Goal: Task Accomplishment & Management: Manage account settings

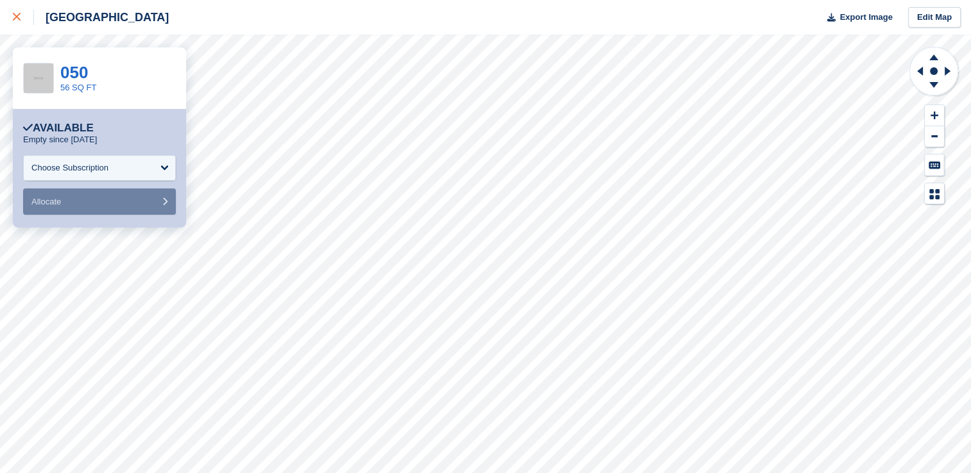
click at [16, 16] on icon at bounding box center [17, 17] width 8 height 8
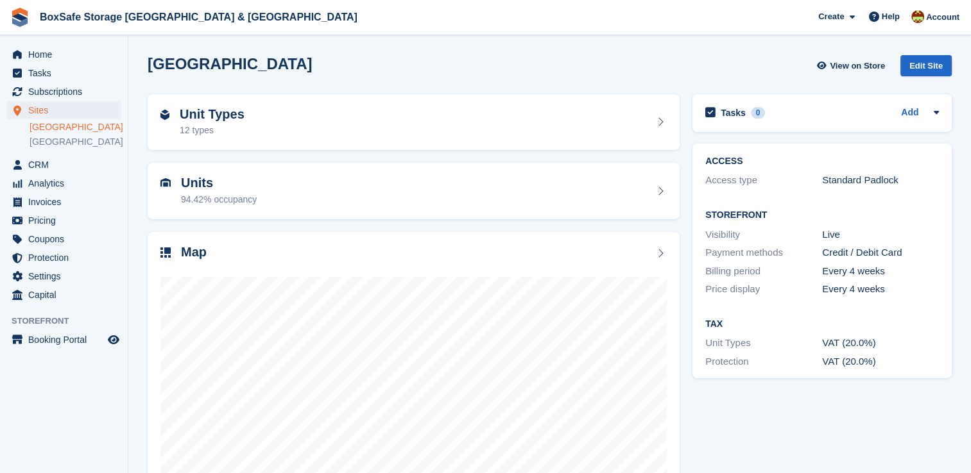
click at [71, 127] on link "[GEOGRAPHIC_DATA]" at bounding box center [76, 127] width 92 height 12
click at [72, 94] on span "Subscriptions" at bounding box center [66, 92] width 77 height 18
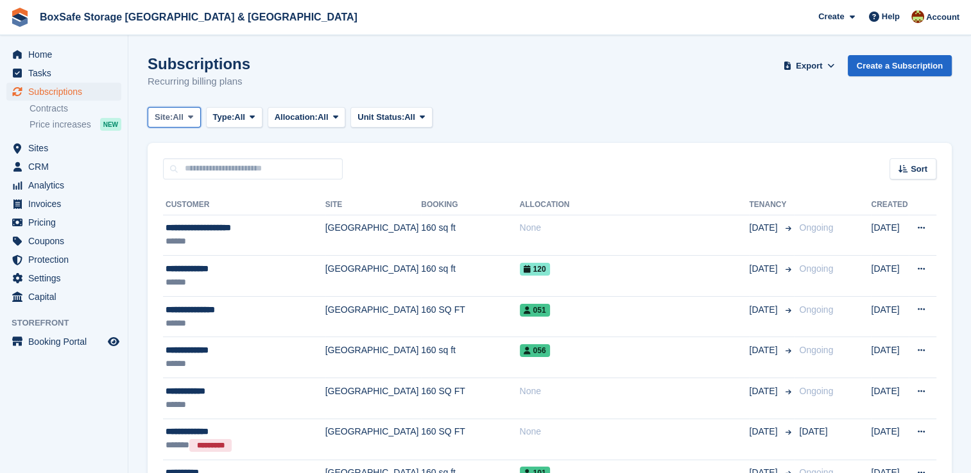
click at [178, 119] on span "All" at bounding box center [178, 117] width 11 height 13
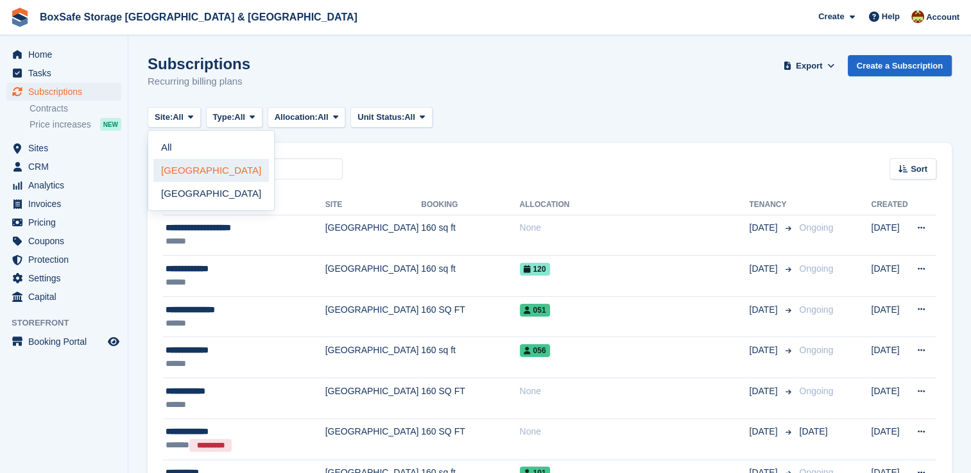
click at [196, 166] on link "[GEOGRAPHIC_DATA]" at bounding box center [210, 170] width 115 height 23
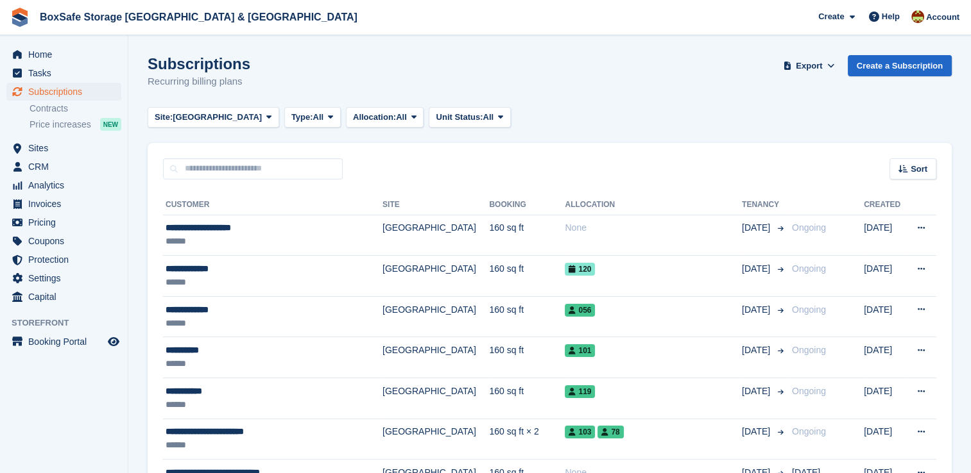
click at [325, 121] on span at bounding box center [330, 117] width 10 height 10
click at [290, 189] on link "Previous" at bounding box center [346, 193] width 112 height 23
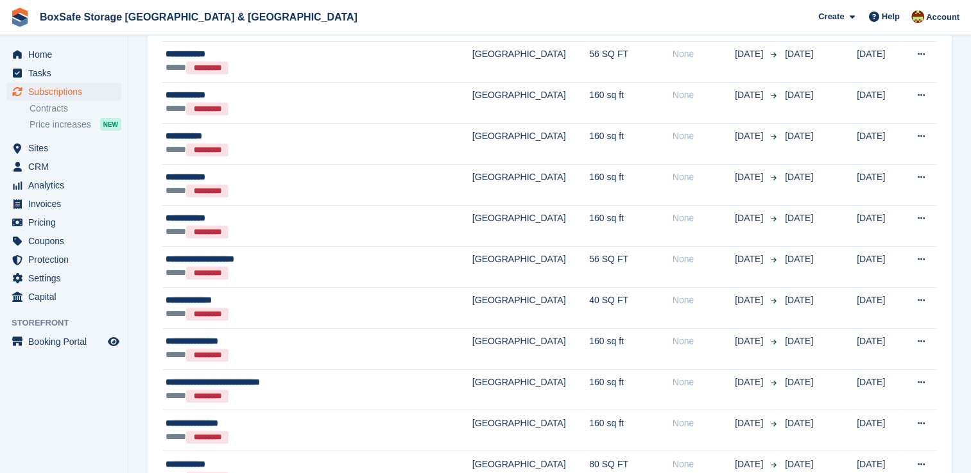
scroll to position [319, 0]
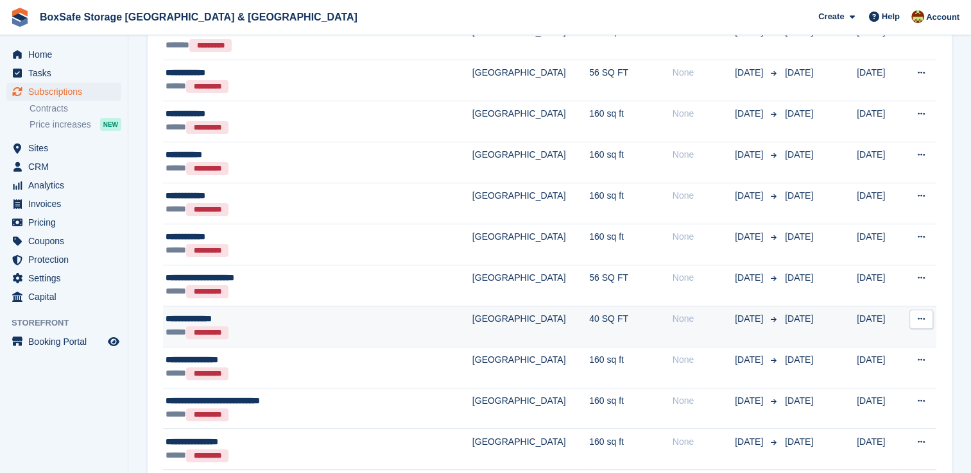
click at [350, 326] on div "***** *********" at bounding box center [288, 332] width 244 height 13
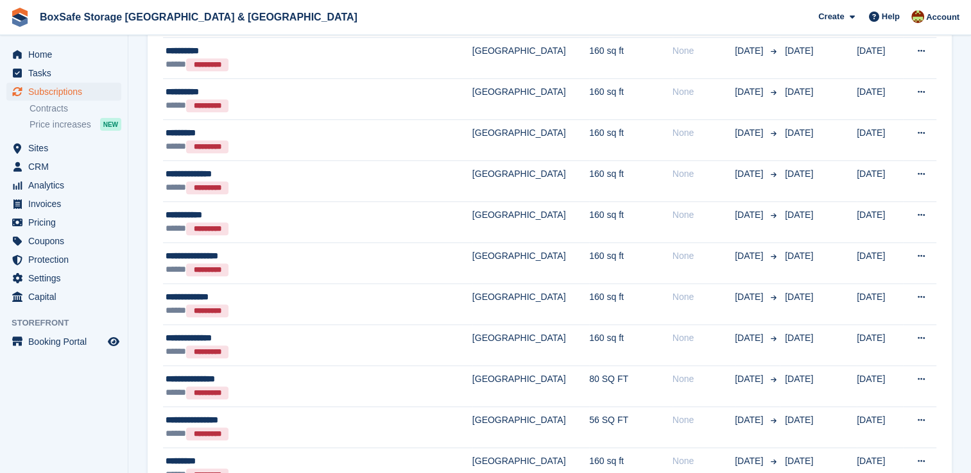
scroll to position [1045, 0]
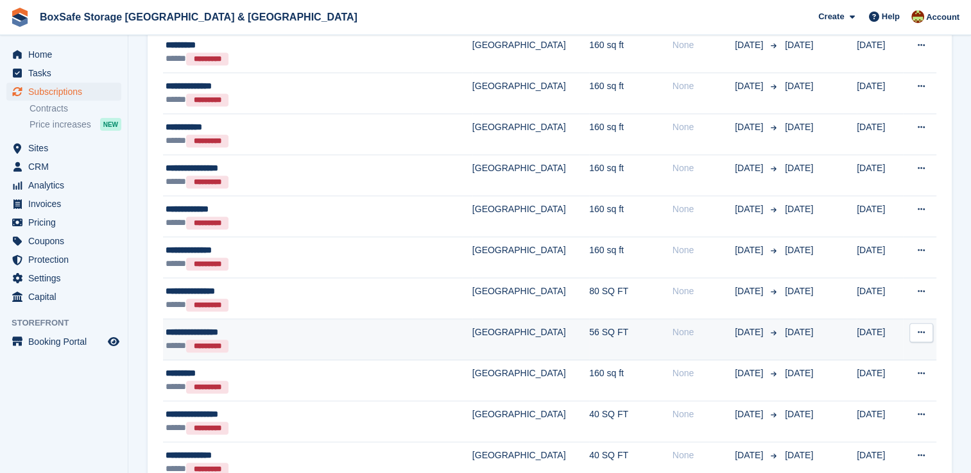
click at [589, 337] on td "56 SQ FT" at bounding box center [630, 339] width 83 height 41
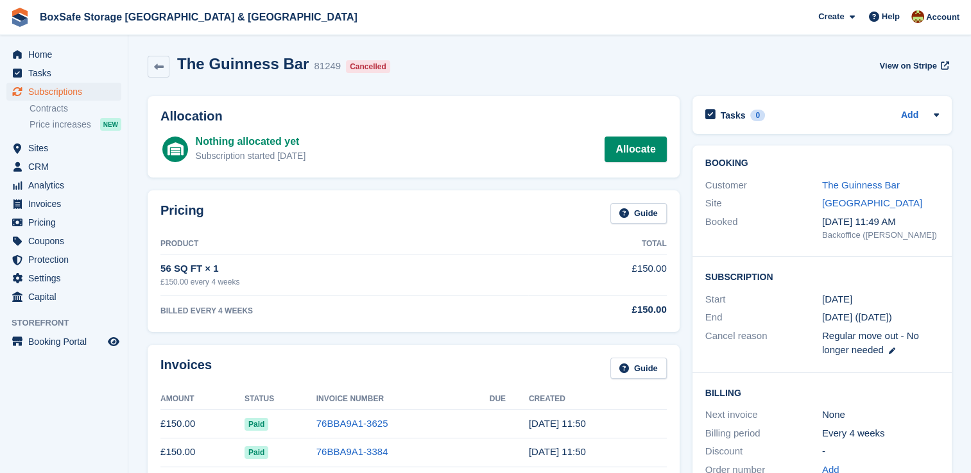
drag, startPoint x: 0, startPoint y: 6, endPoint x: 372, endPoint y: 28, distance: 372.8
click at [372, 28] on span "BoxSafe Storage Christchurch & Portland Create Subscription Invoice Contact Dea…" at bounding box center [485, 17] width 971 height 35
click at [159, 60] on link at bounding box center [159, 67] width 22 height 22
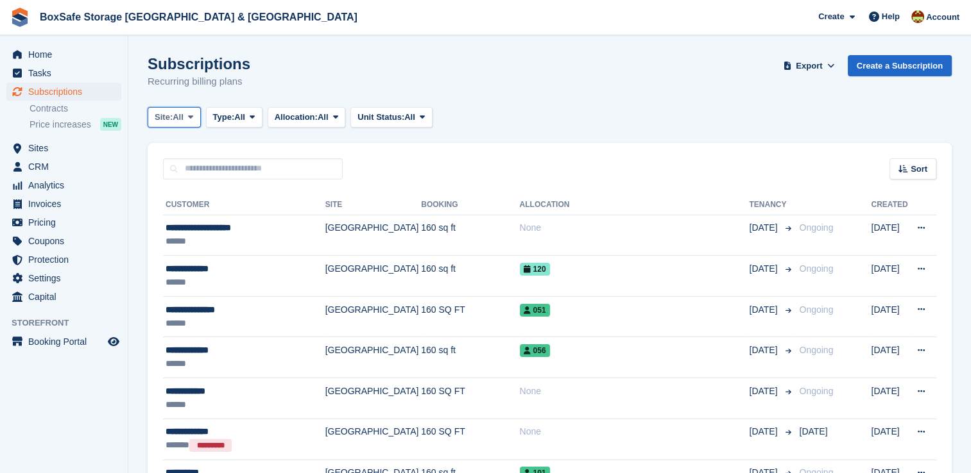
click at [181, 123] on span "All" at bounding box center [178, 117] width 11 height 13
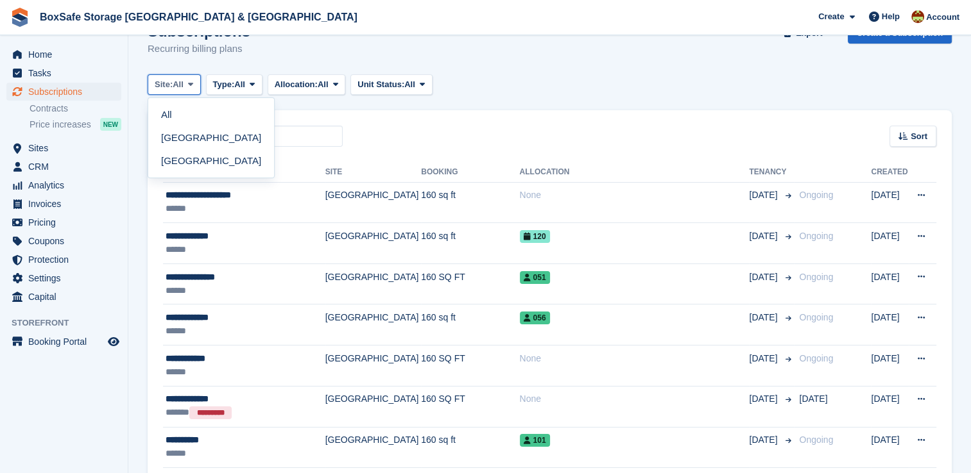
scroll to position [41, 0]
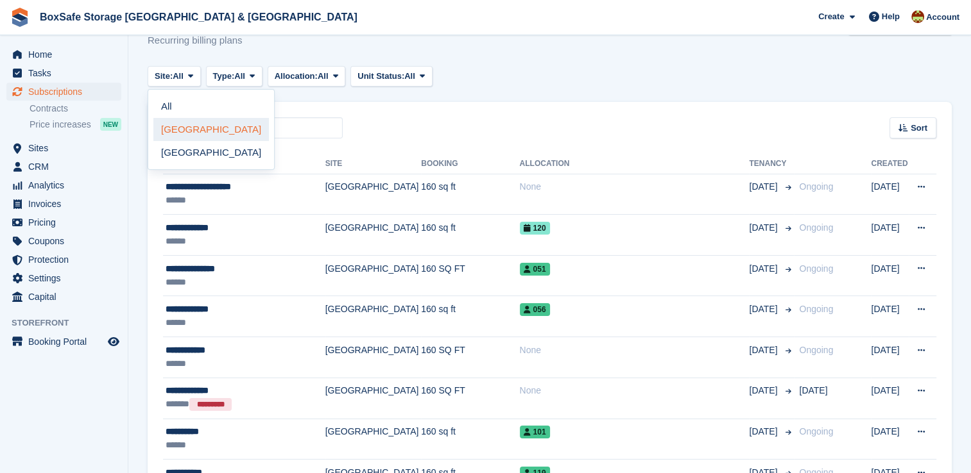
click at [209, 130] on link "[GEOGRAPHIC_DATA]" at bounding box center [210, 129] width 115 height 23
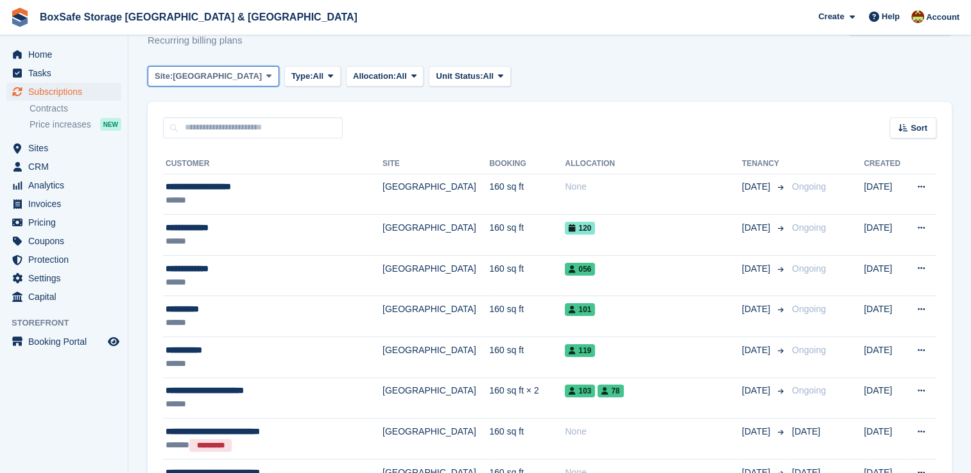
click at [237, 78] on button "Site: Christchurch" at bounding box center [214, 76] width 132 height 21
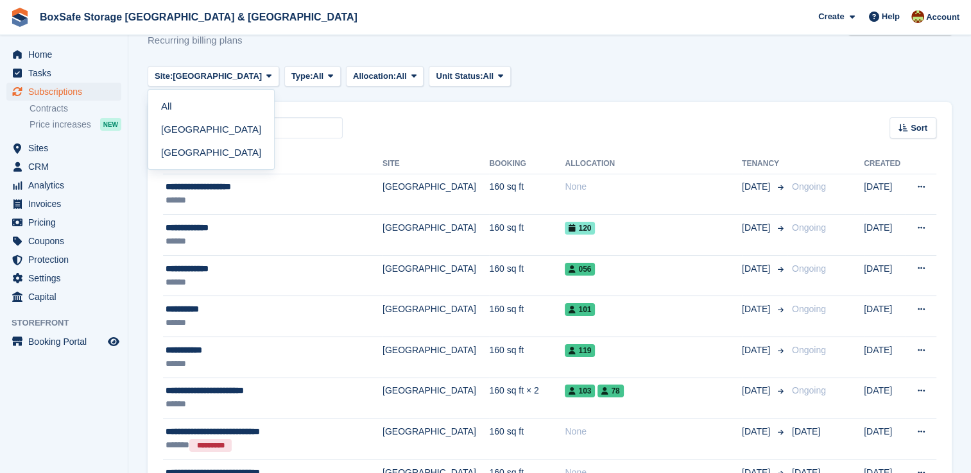
click at [303, 67] on div "Site: Christchurch All Christchurch Portland Type: All All Upcoming Previous Ac…" at bounding box center [332, 76] width 368 height 21
click at [313, 73] on span "All" at bounding box center [318, 76] width 11 height 13
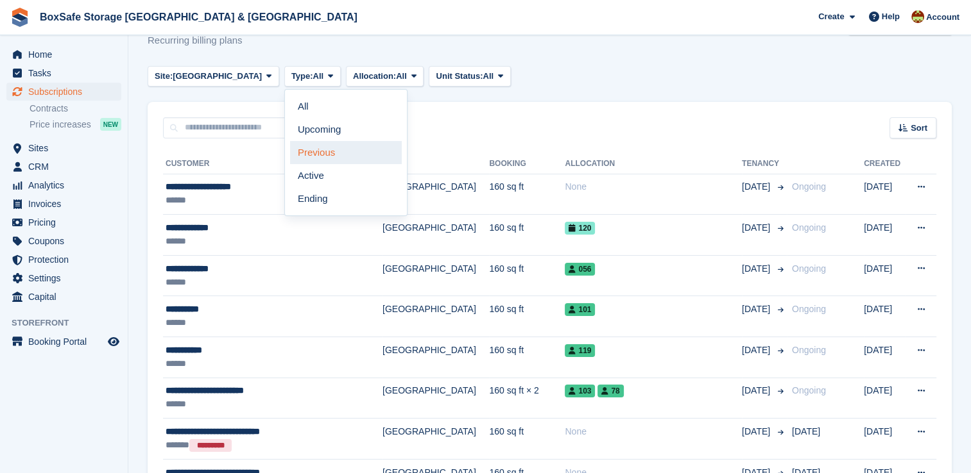
click at [290, 155] on link "Previous" at bounding box center [346, 152] width 112 height 23
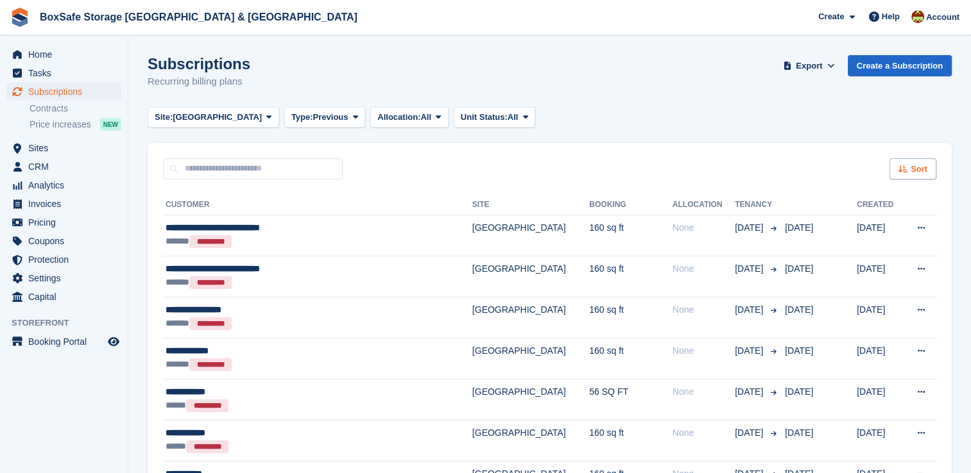
click at [919, 168] on span "Sort" at bounding box center [918, 169] width 17 height 13
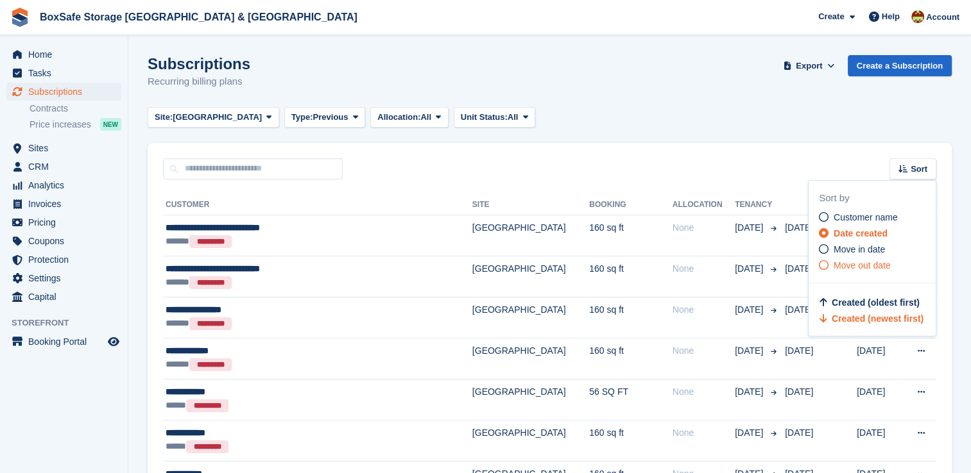
click at [846, 262] on span "Move out date" at bounding box center [861, 265] width 57 height 10
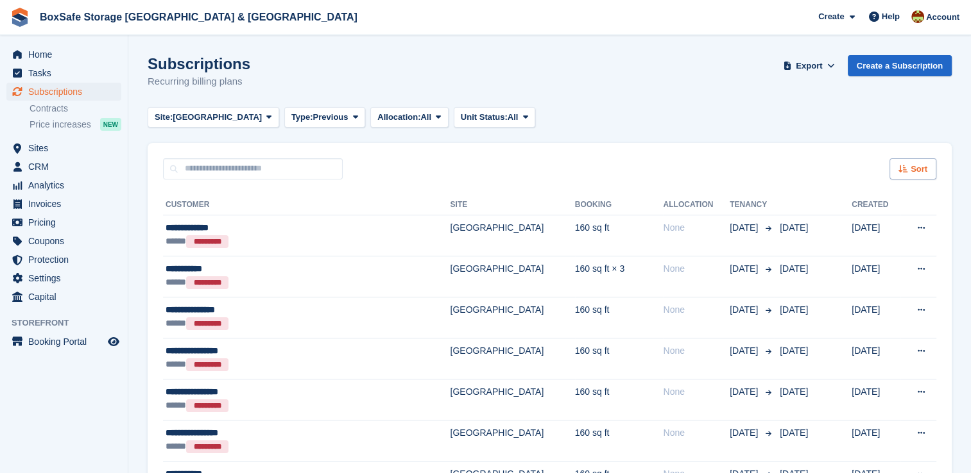
click at [909, 161] on div "Sort" at bounding box center [912, 168] width 47 height 21
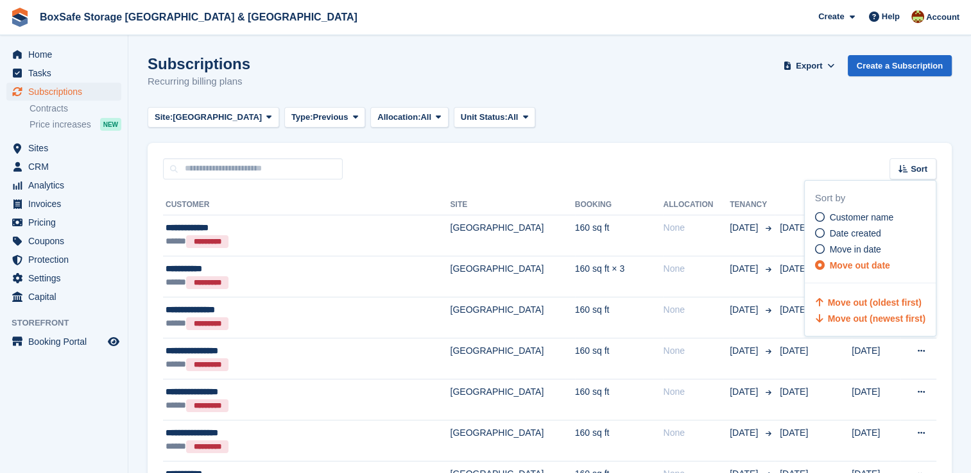
click at [849, 318] on span "Move out (newest first)" at bounding box center [877, 319] width 98 height 10
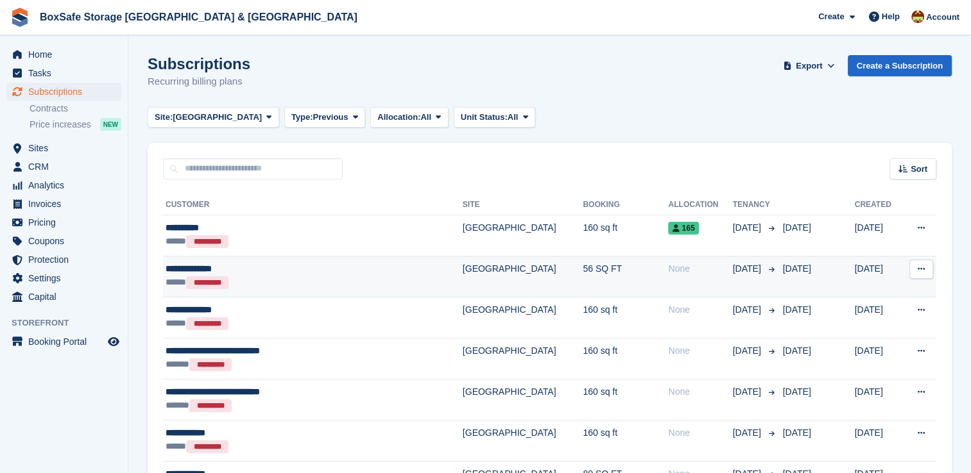
click at [668, 292] on td "None" at bounding box center [700, 276] width 64 height 41
